Goal: Task Accomplishment & Management: Use online tool/utility

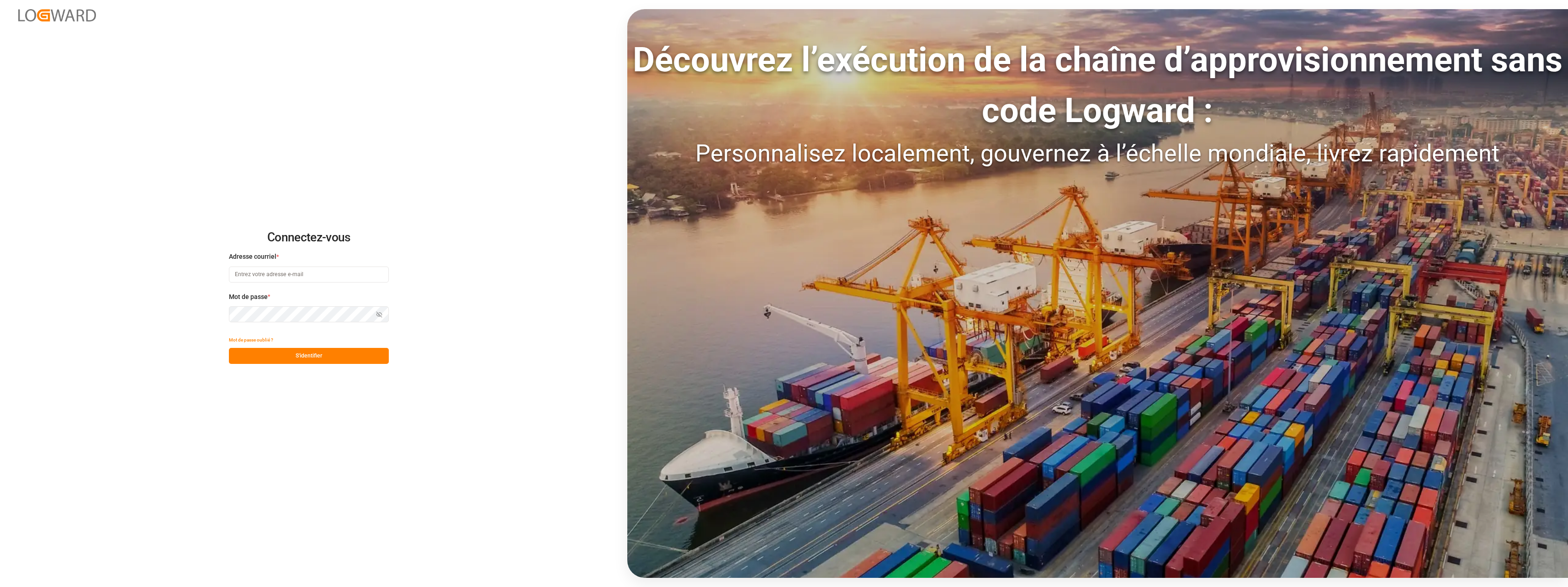
type input "[EMAIL_ADDRESS][DOMAIN_NAME]"
click at [321, 357] on button "S'identifier" at bounding box center [309, 356] width 160 height 16
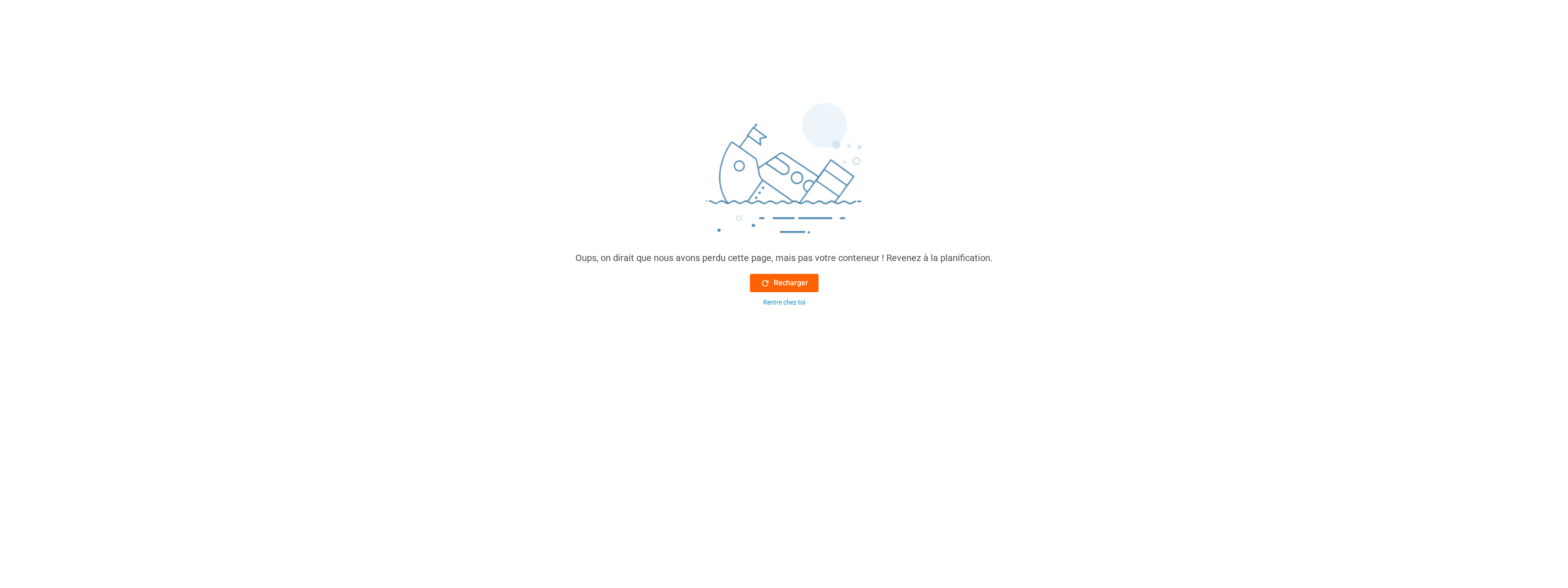
click at [780, 288] on font "Recharger" at bounding box center [791, 282] width 34 height 11
click at [785, 302] on div "Rentre chez toi" at bounding box center [784, 303] width 42 height 10
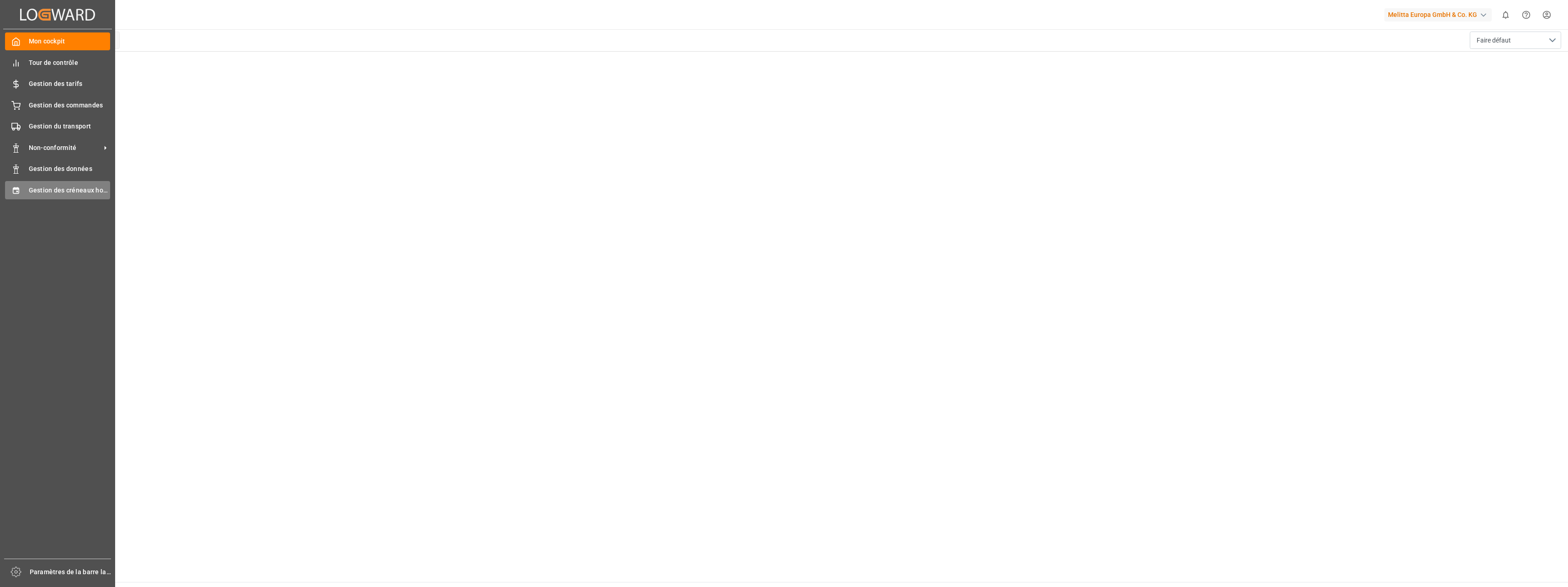
click at [78, 188] on span "Gestion des créneaux horaires" at bounding box center [70, 190] width 82 height 10
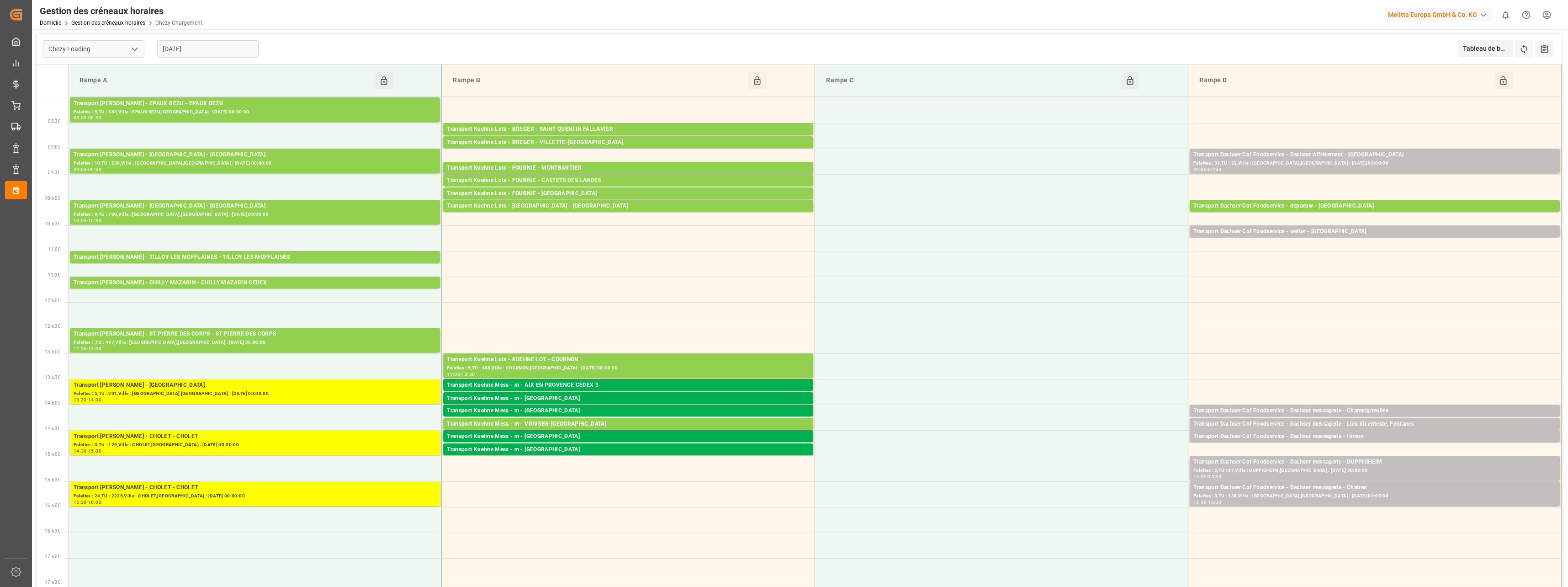
click at [130, 50] on icon "Ouvrir le menu" at bounding box center [134, 49] width 11 height 11
click at [105, 90] on div "Déchargement de Chezy" at bounding box center [93, 89] width 100 height 20
type input "Chezy Unloading"
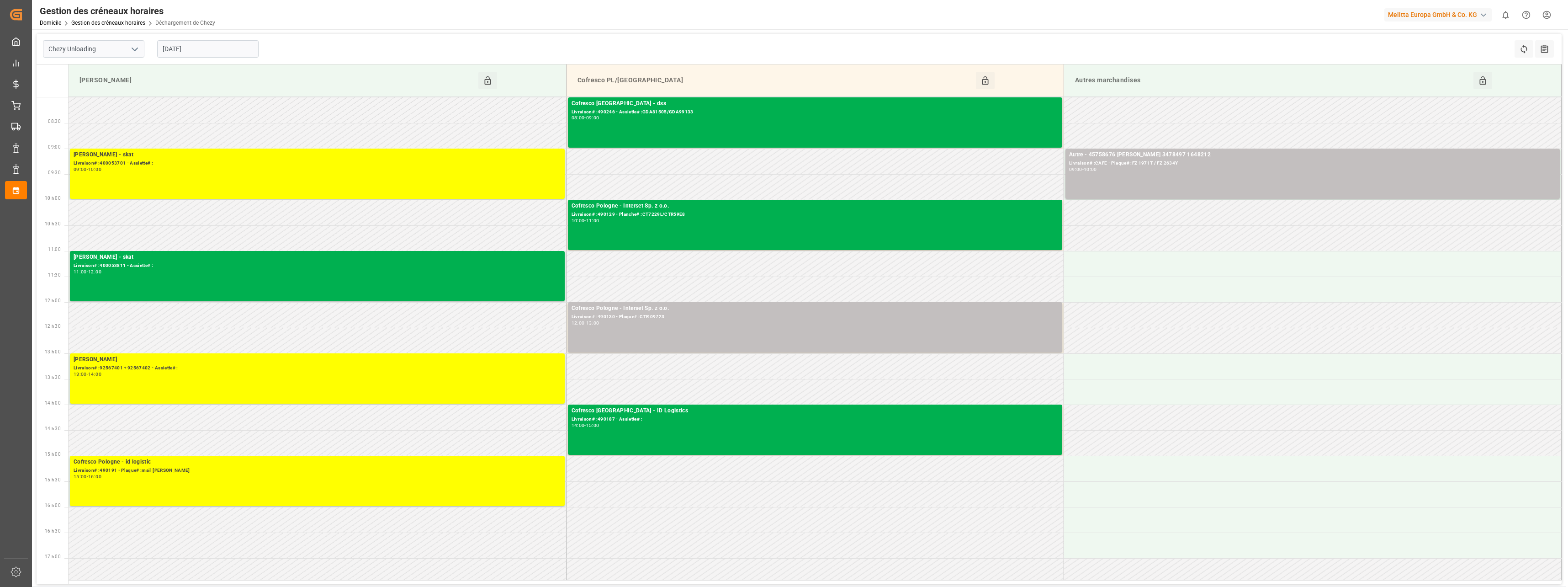
click at [204, 51] on input "[DATE]" at bounding box center [208, 49] width 101 height 17
click at [222, 142] on span "16" at bounding box center [222, 140] width 6 height 7
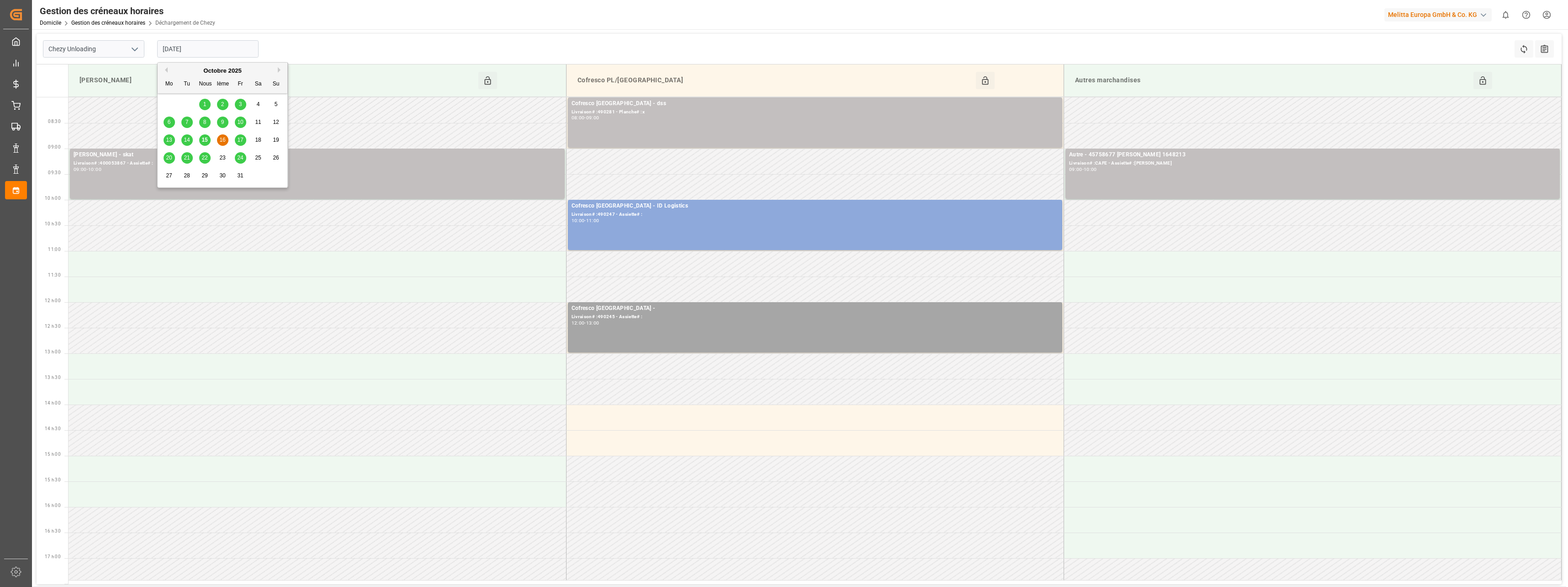
click at [208, 49] on input "[DATE]" at bounding box center [208, 49] width 101 height 17
click at [244, 140] on div "17" at bounding box center [241, 140] width 12 height 11
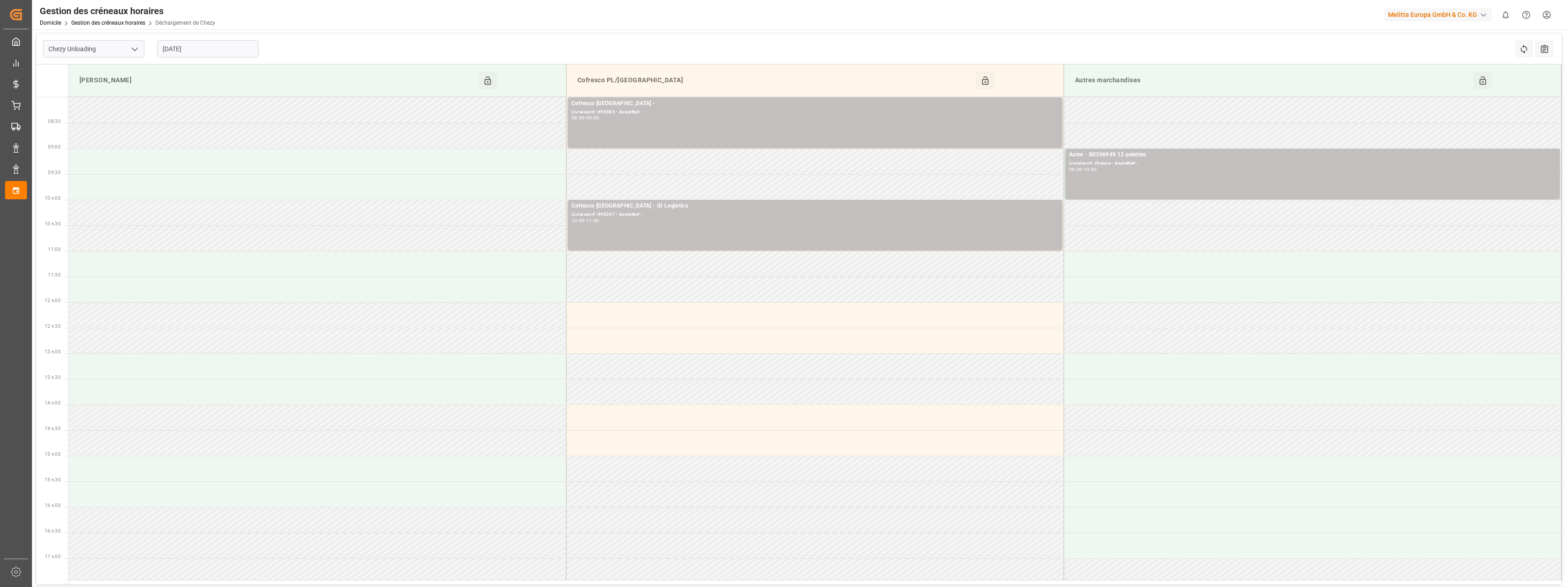
click at [201, 50] on input "[DATE]" at bounding box center [208, 49] width 101 height 17
click at [186, 138] on span "14" at bounding box center [187, 140] width 6 height 7
type input "[DATE]"
